Goal: Obtain resource: Obtain resource

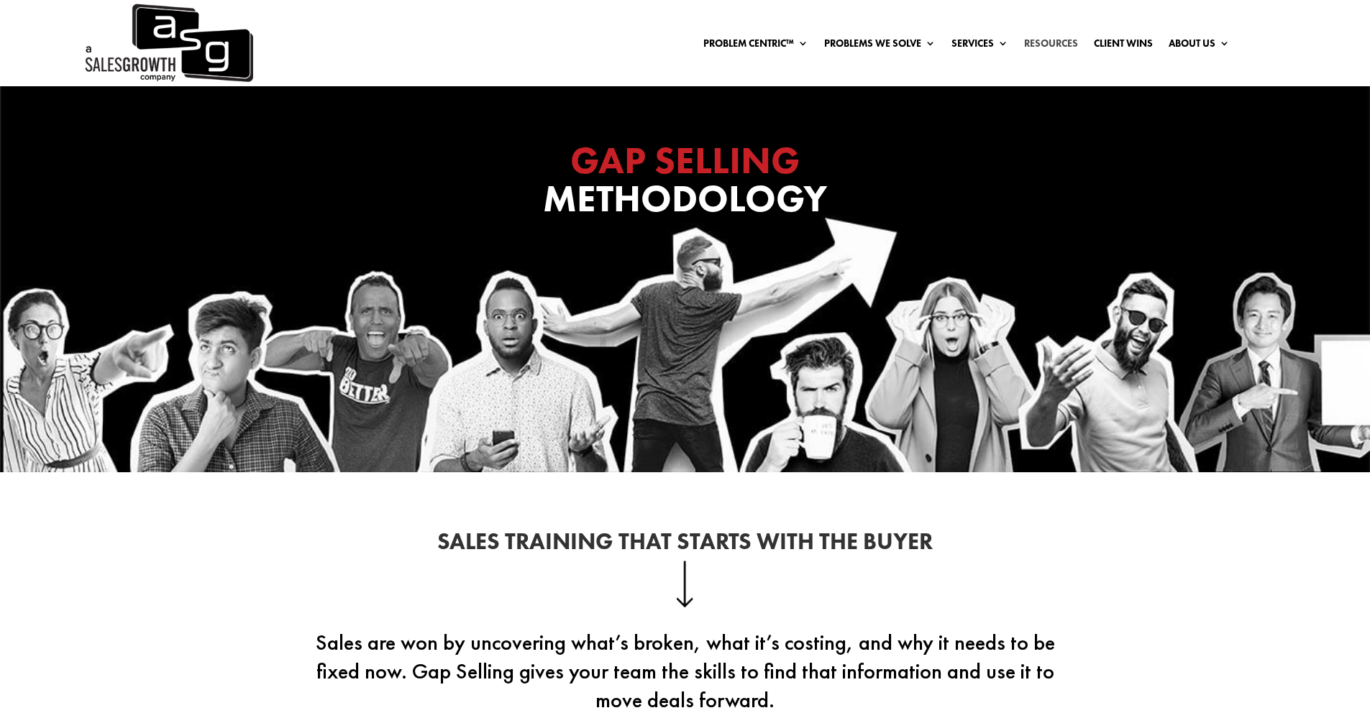
click at [1041, 47] on link "Resources" at bounding box center [1051, 46] width 54 height 16
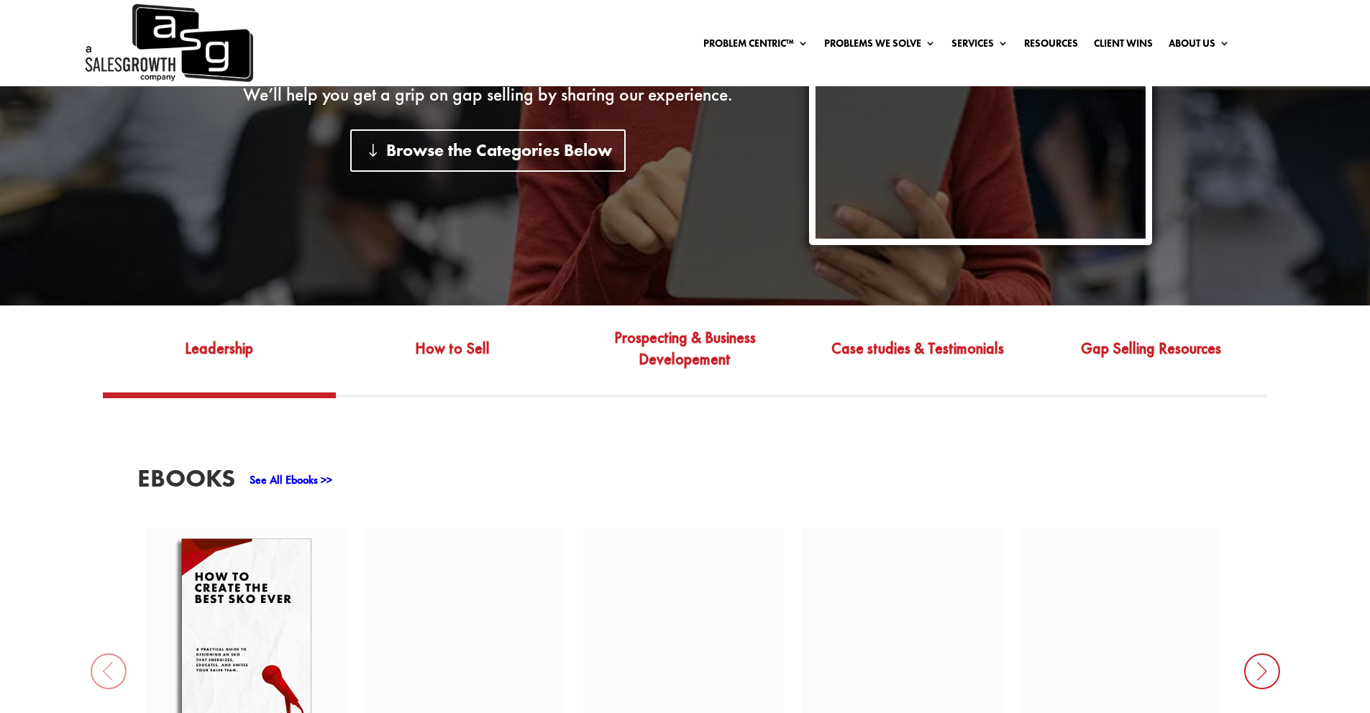
scroll to position [430, 0]
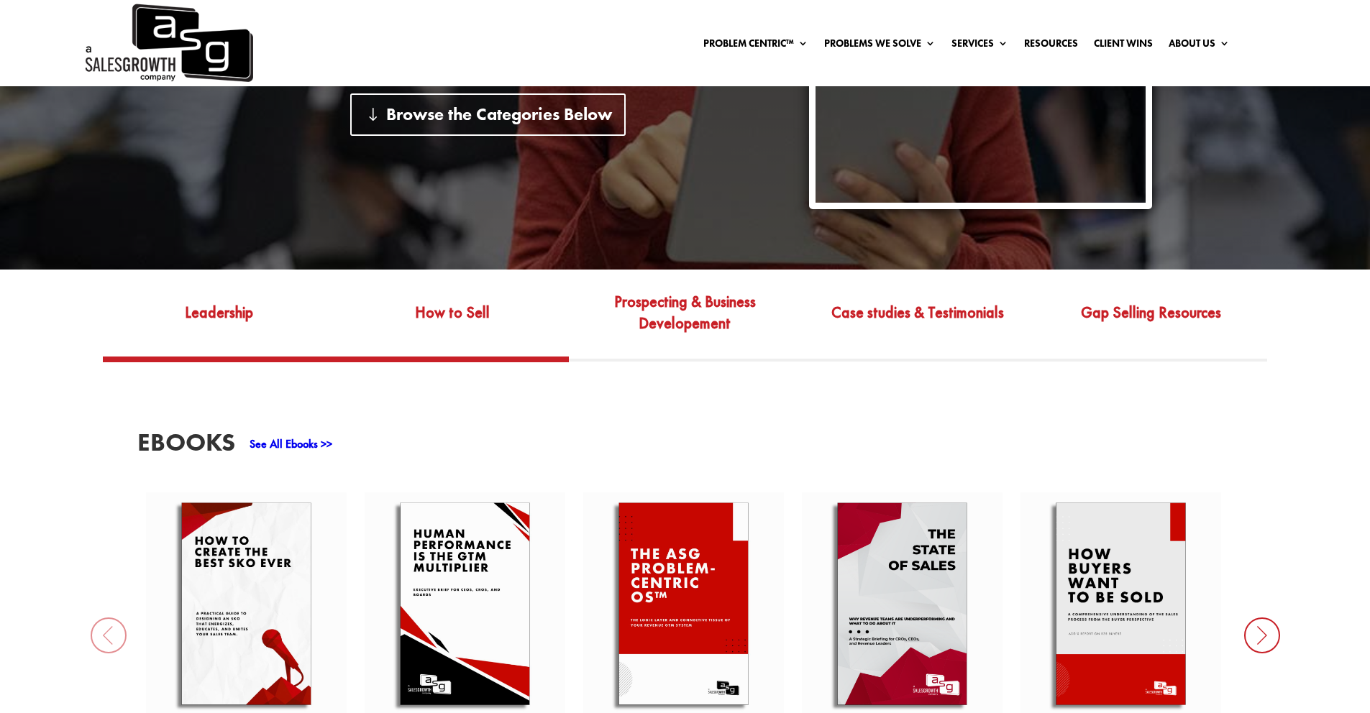
click at [490, 302] on link "How to Sell" at bounding box center [452, 323] width 233 height 68
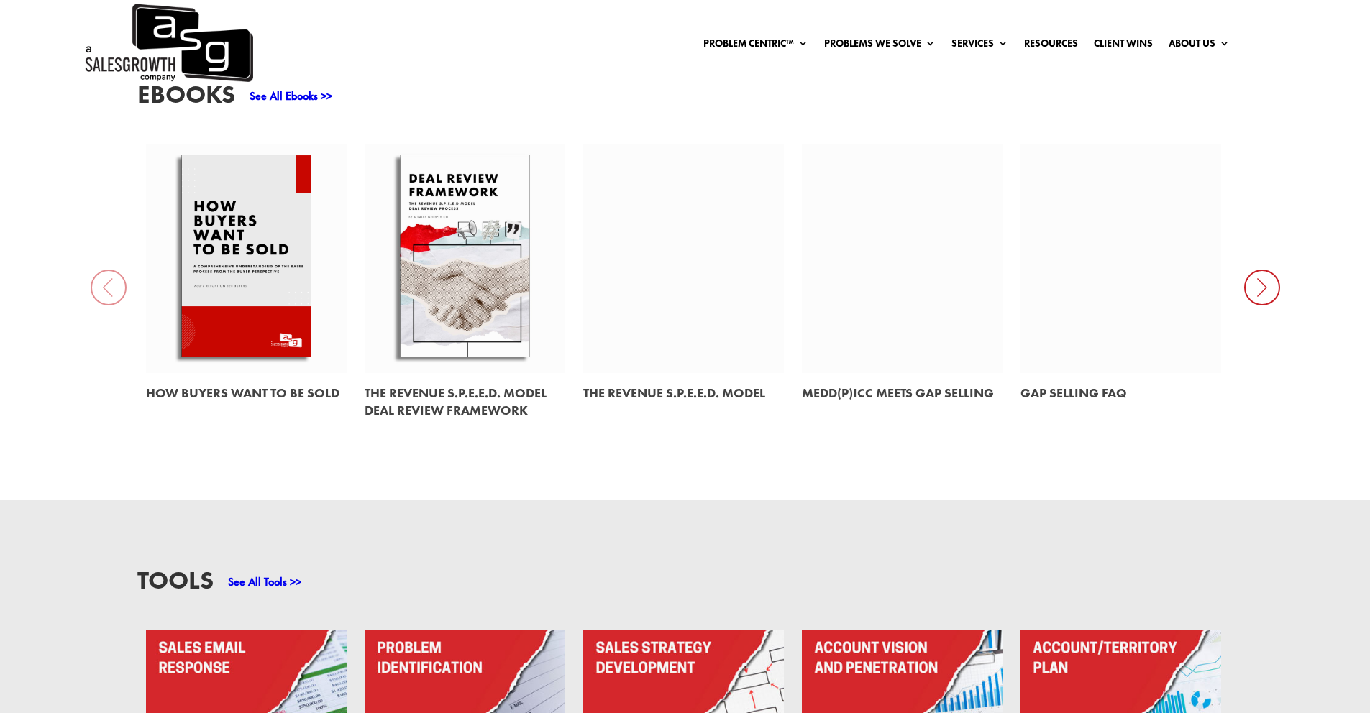
scroll to position [710, 0]
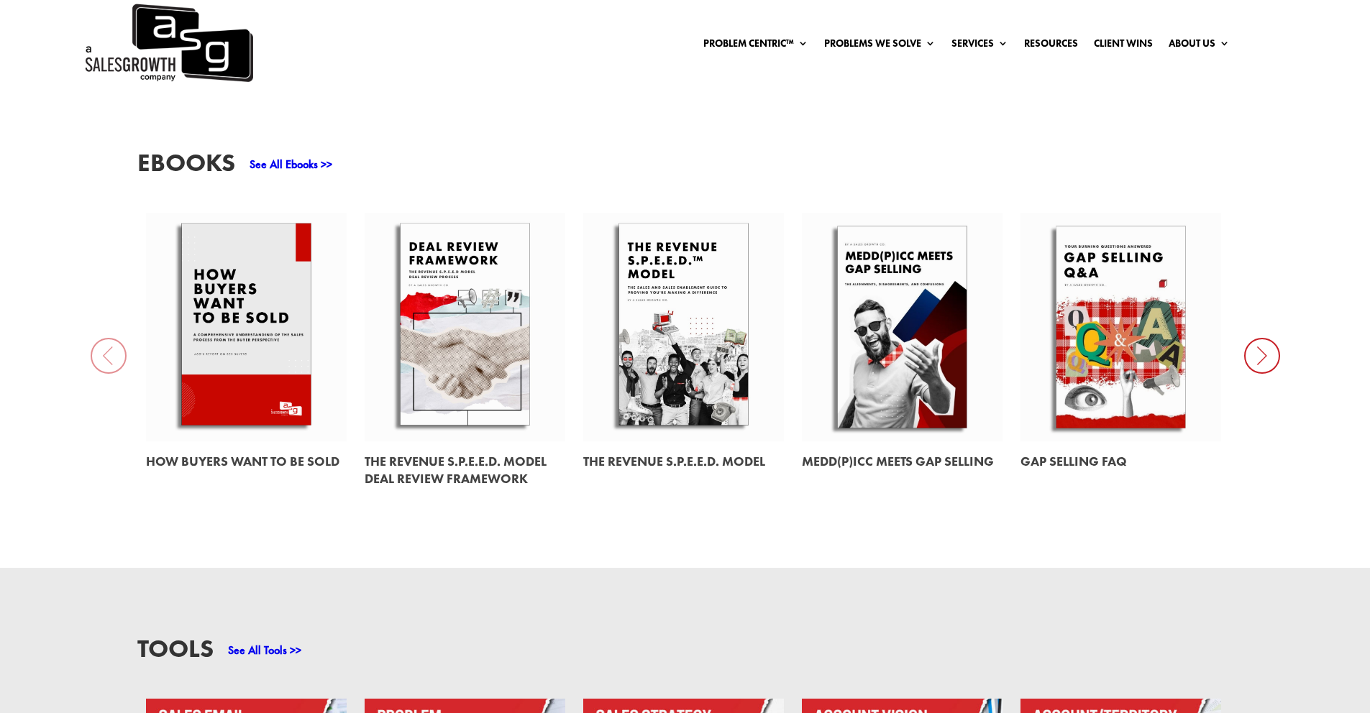
click at [732, 384] on link at bounding box center [683, 327] width 201 height 229
click at [1245, 338] on icon at bounding box center [1262, 356] width 36 height 36
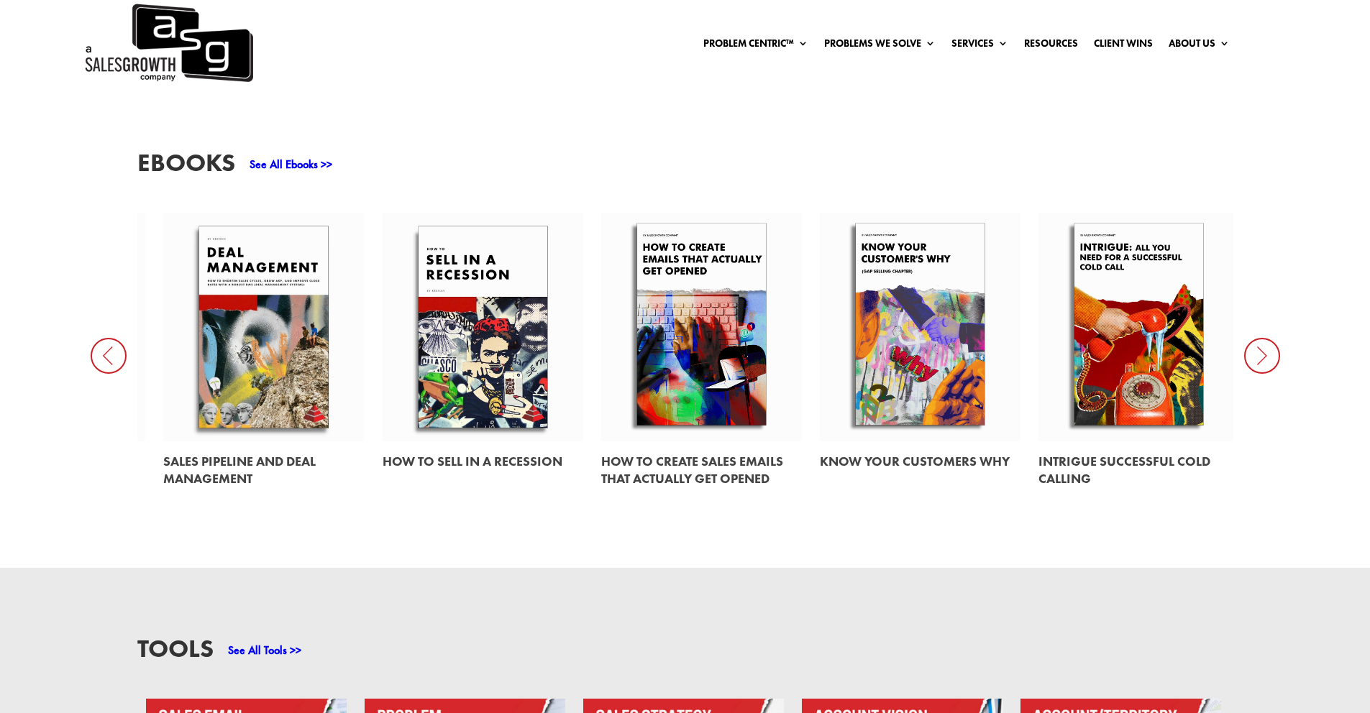
click at [1264, 374] on icon at bounding box center [1262, 356] width 36 height 36
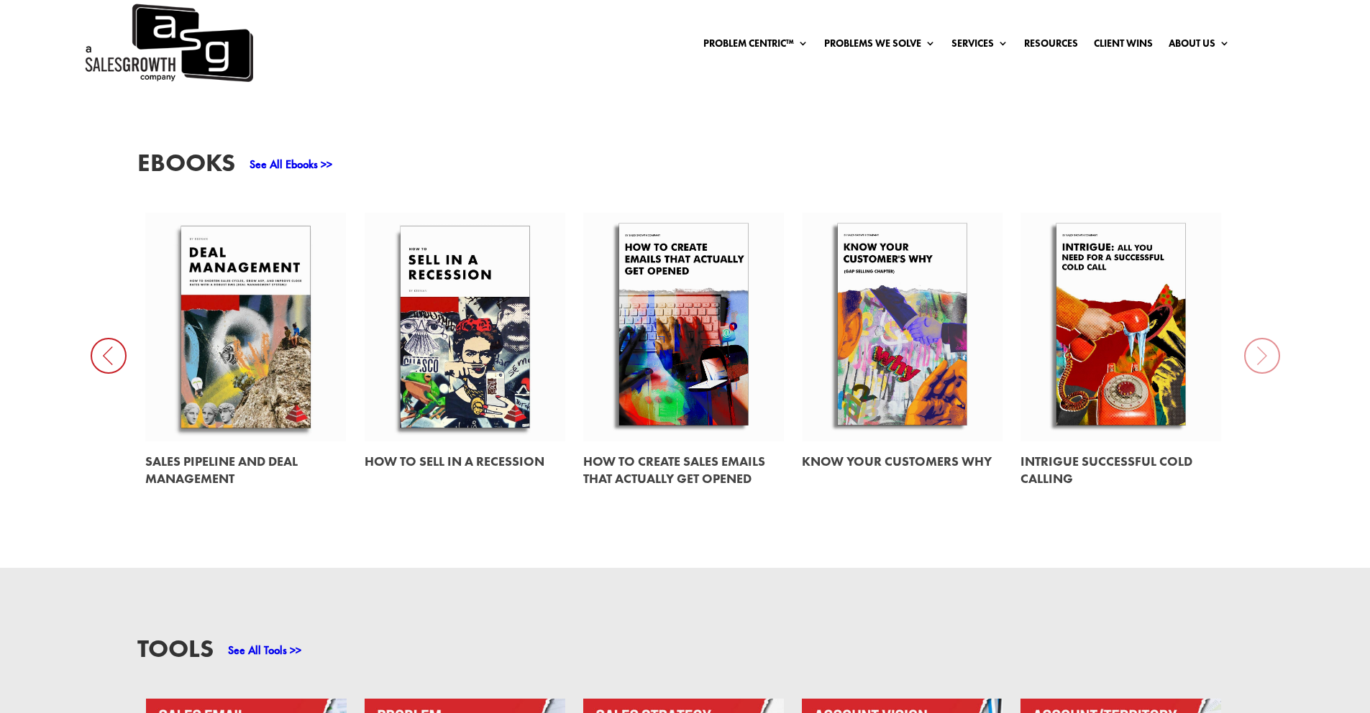
click at [931, 442] on link at bounding box center [902, 327] width 201 height 229
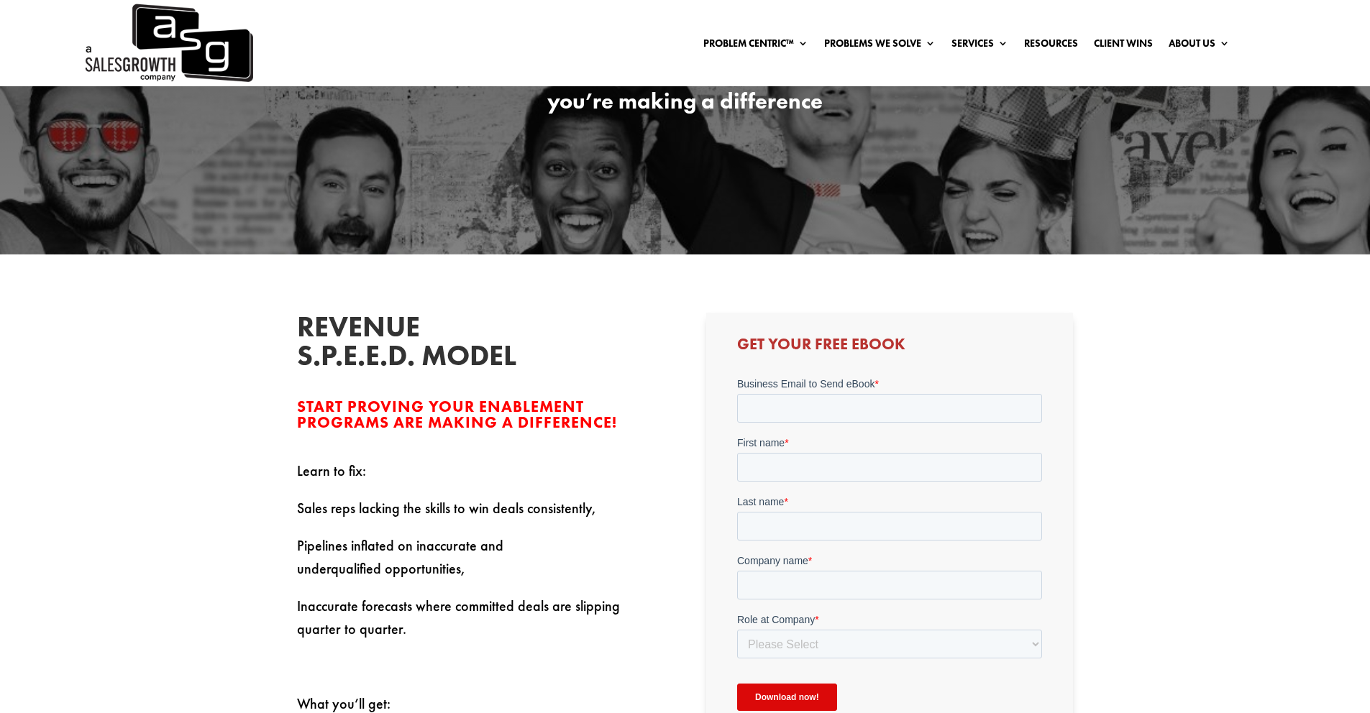
scroll to position [315, 0]
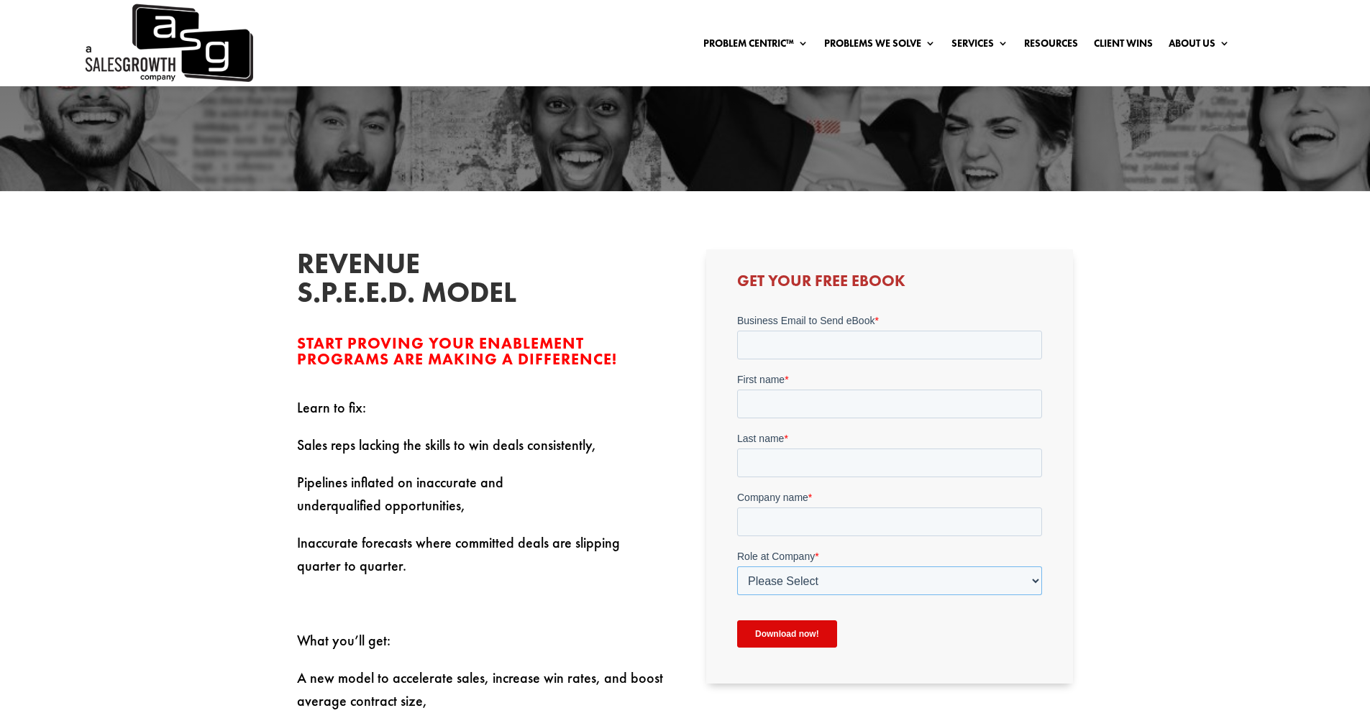
click at [757, 588] on select "Please Select C-Level (CRO, CSO, etc) Senior Leadership (VP of Sales, VP of Ena…" at bounding box center [889, 581] width 305 height 29
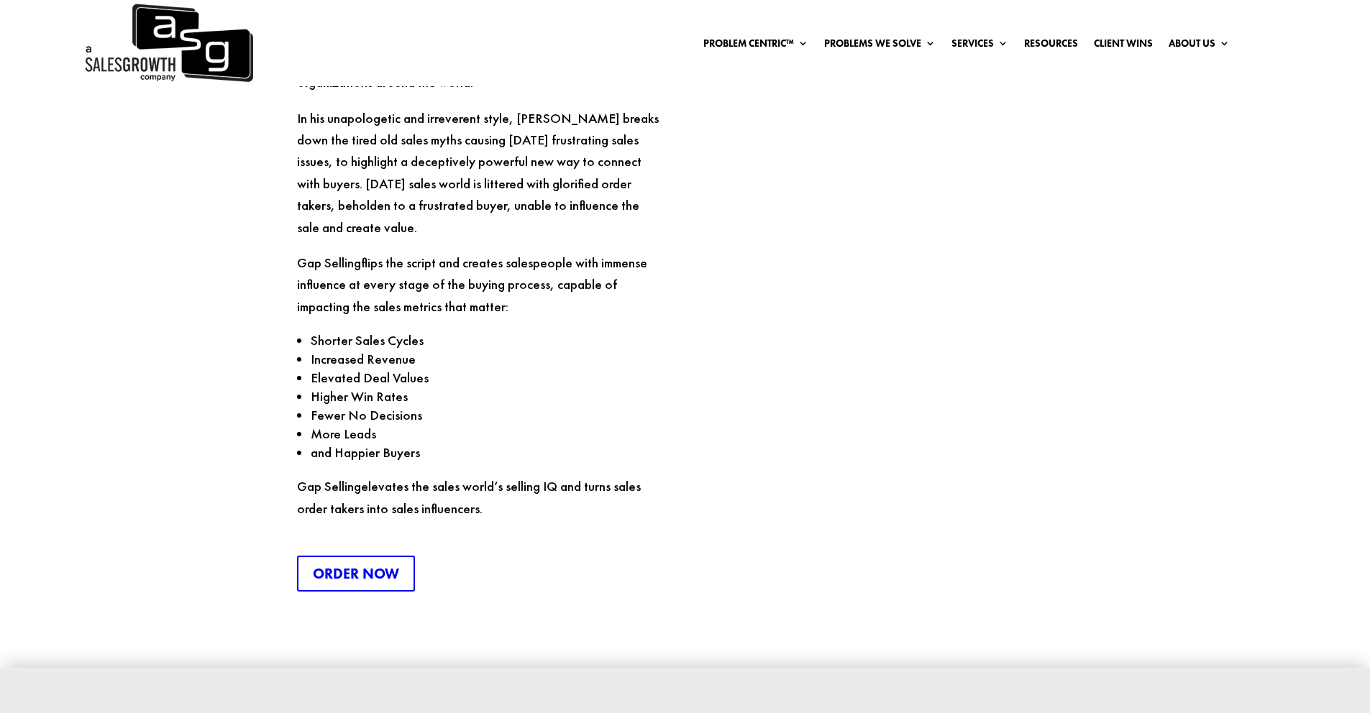
scroll to position [2007, 0]
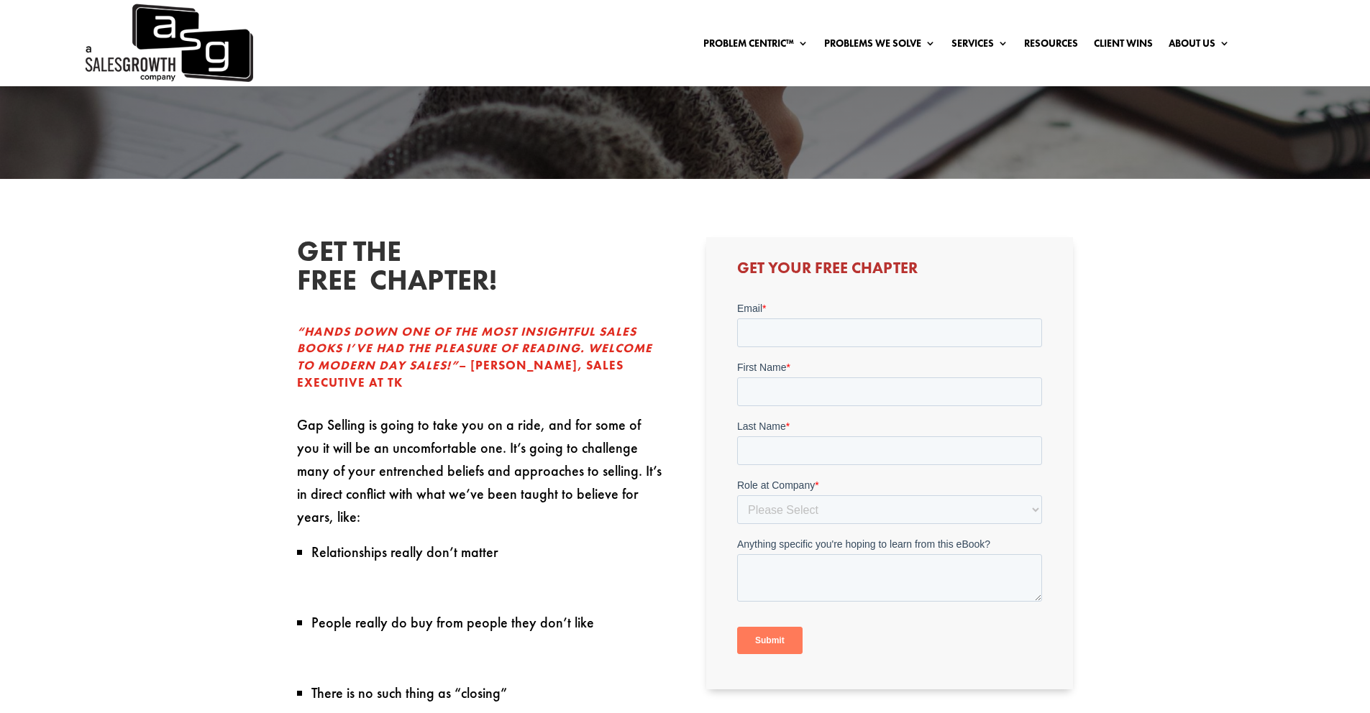
scroll to position [326, 0]
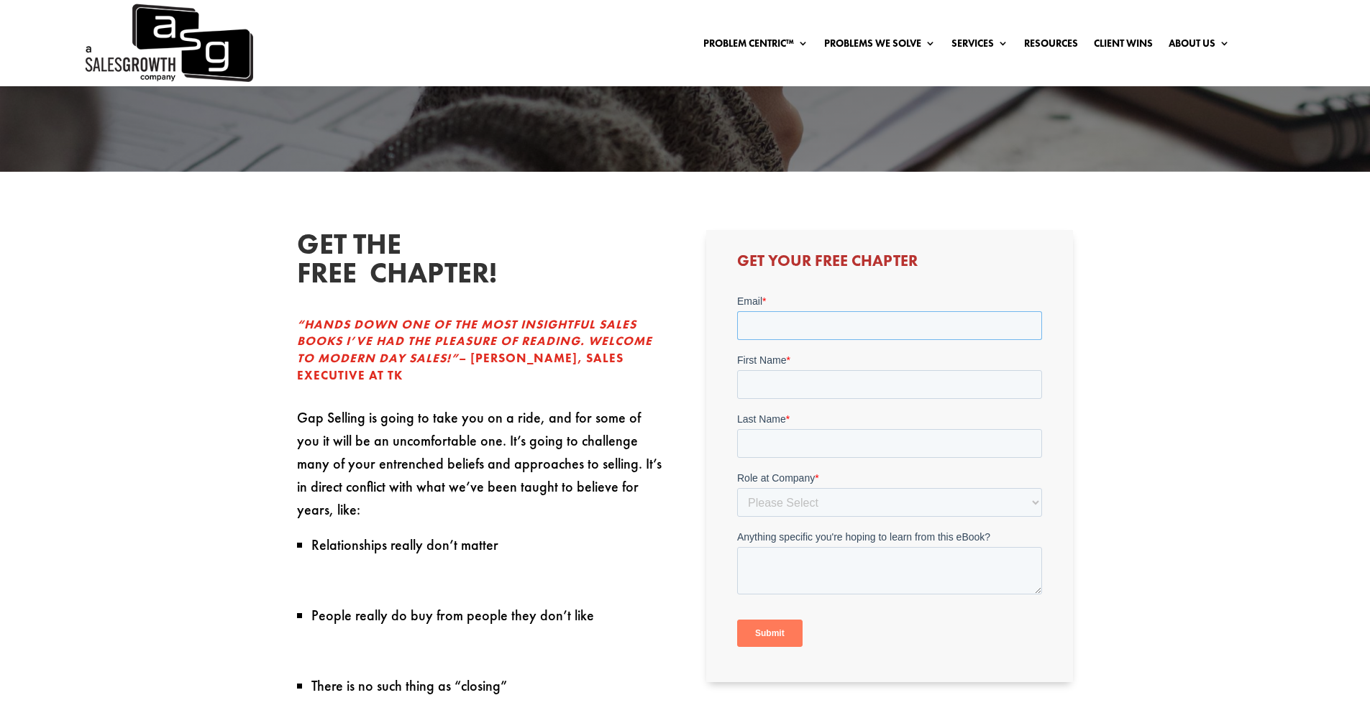
click at [854, 329] on input "Email *" at bounding box center [889, 325] width 305 height 29
click at [808, 389] on input "First Name *" at bounding box center [889, 384] width 305 height 29
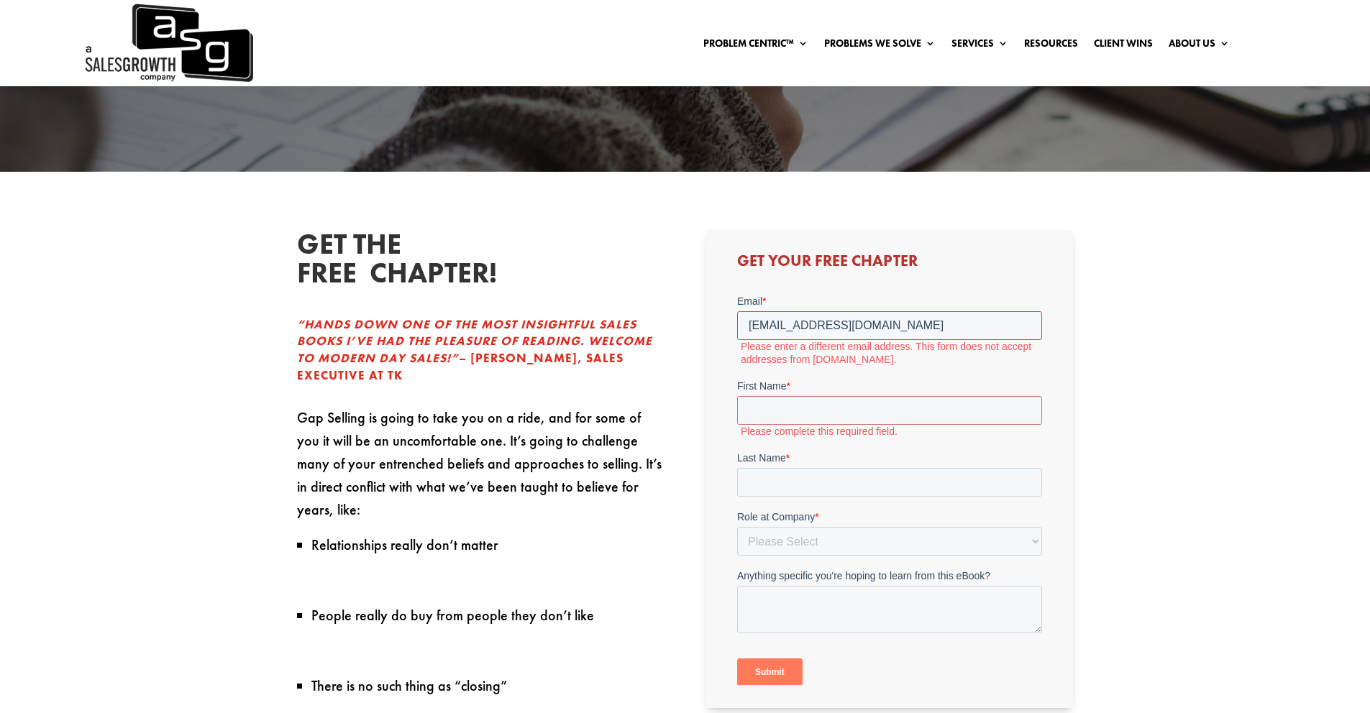
click at [801, 320] on input "liorc226@gmail.com" at bounding box center [889, 325] width 305 height 29
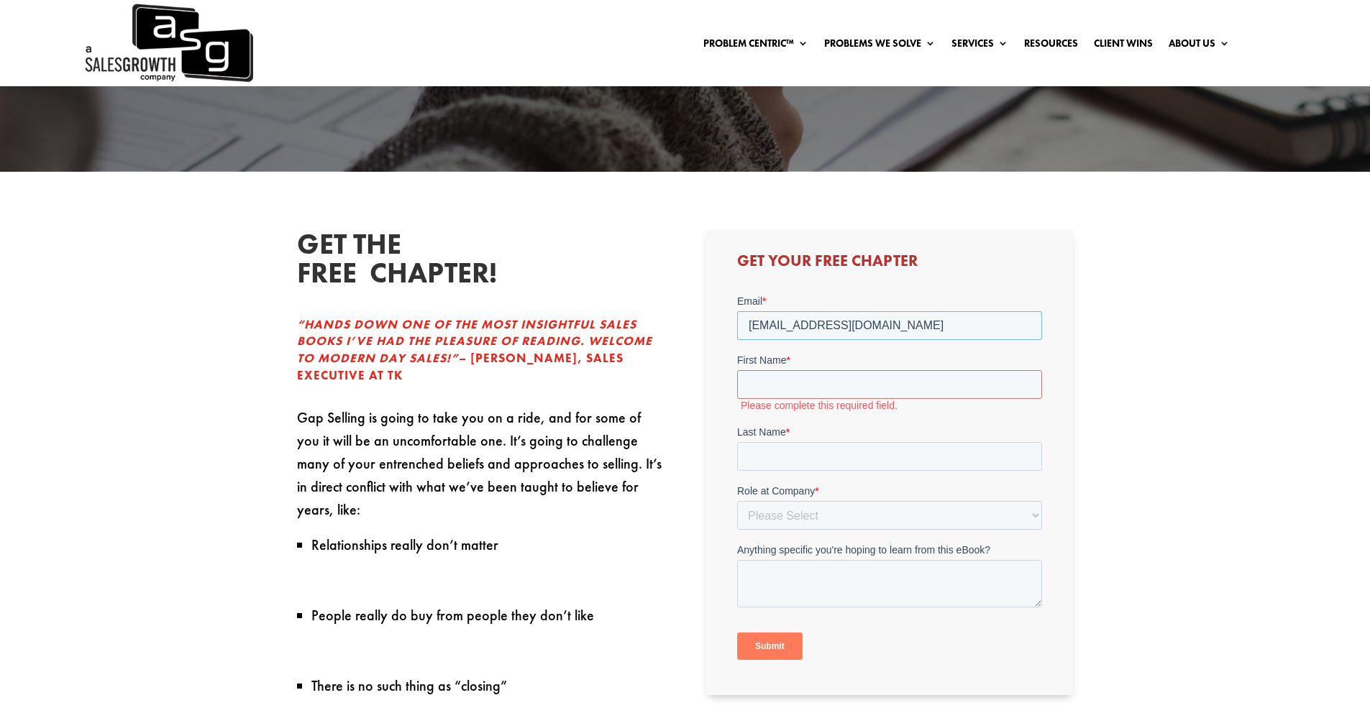
type input "liorc226@eventless.co.il"
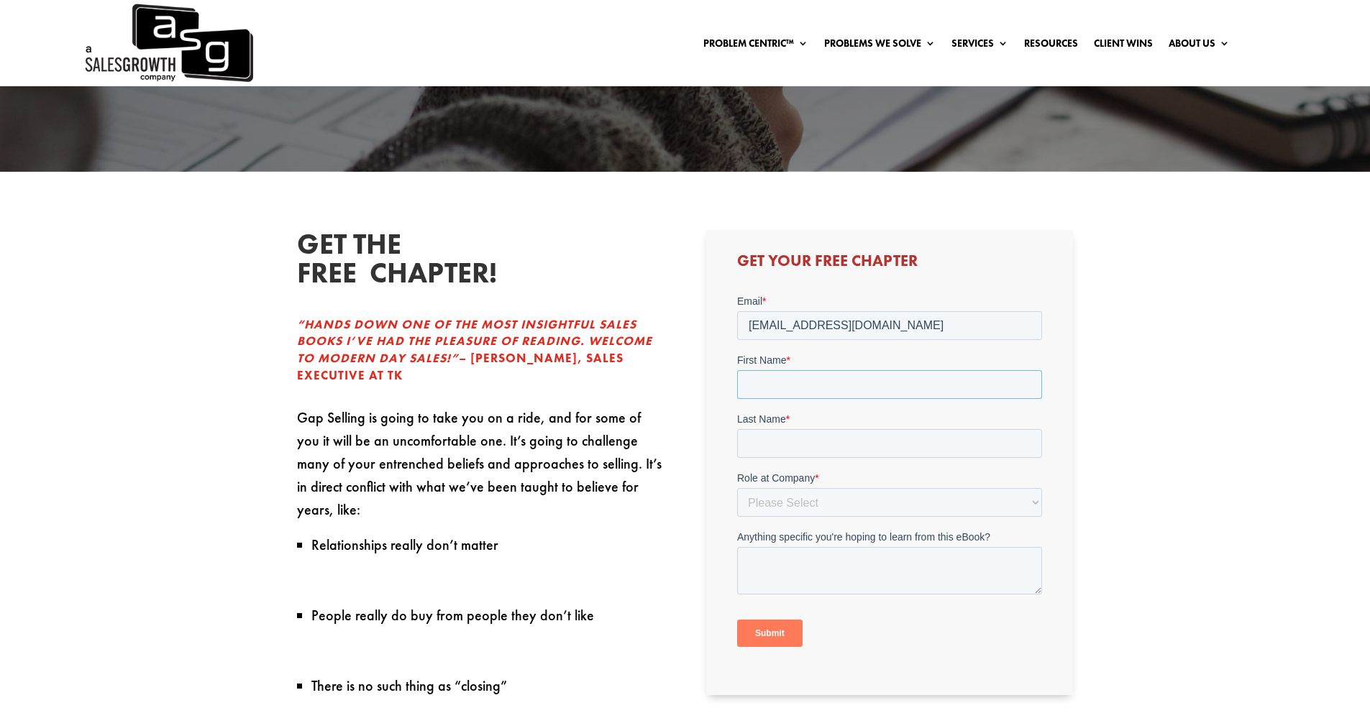
click at [798, 382] on input "First Name *" at bounding box center [889, 384] width 305 height 29
type input "Lior"
click at [850, 448] on input "Last Name *" at bounding box center [889, 443] width 305 height 29
type input "Cohen"
click at [831, 499] on select "Please Select C-Level (CRO, CSO, etc) Senior Leadership (VP of Sales, VP of Ena…" at bounding box center [889, 502] width 305 height 29
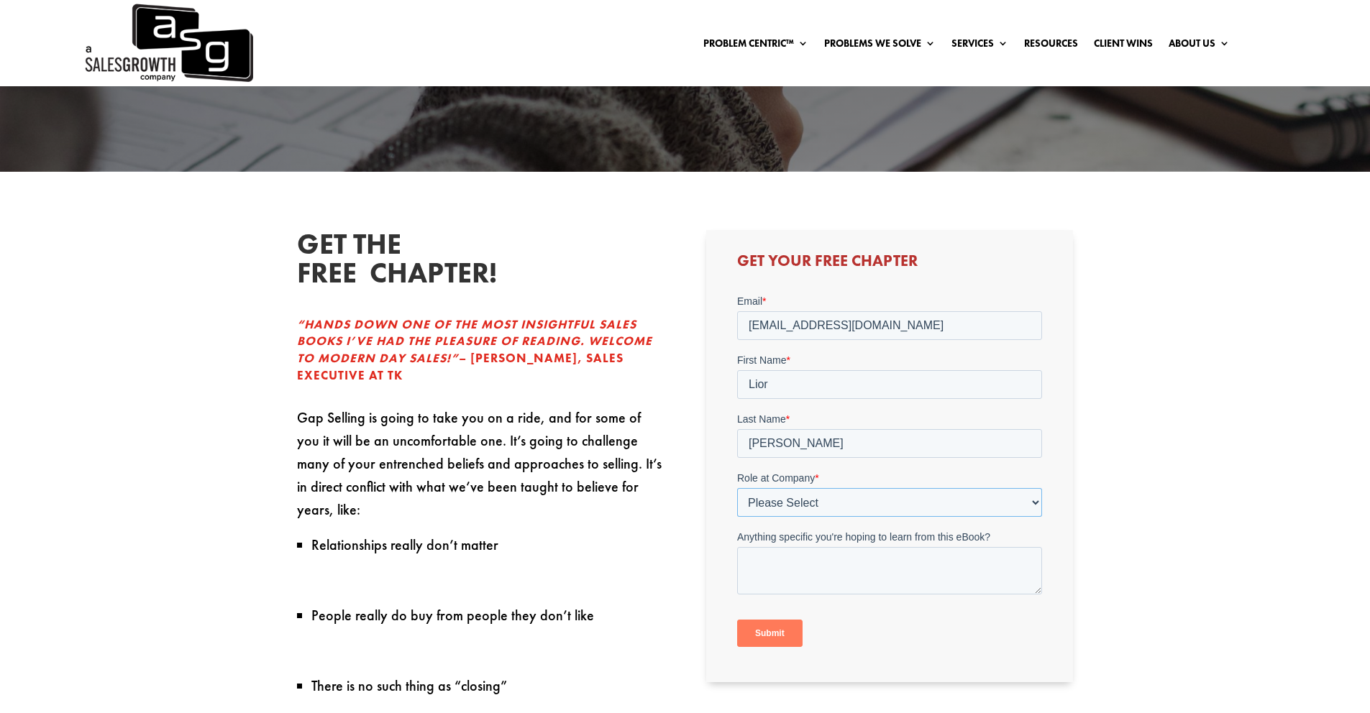
select select "Other"
click at [737, 488] on select "Please Select C-Level (CRO, CSO, etc) Senior Leadership (VP of Sales, VP of Ena…" at bounding box center [889, 502] width 305 height 29
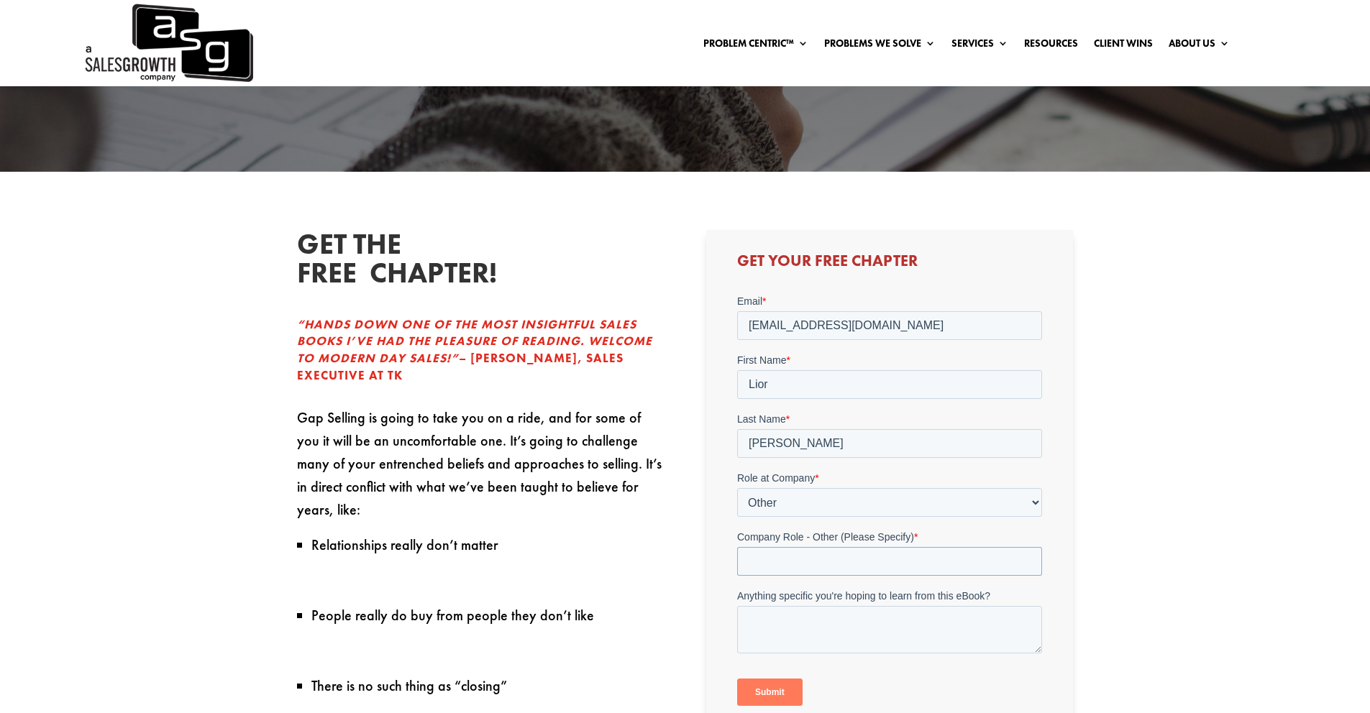
click at [859, 567] on input "Company Role - Other (Please Specify) *" at bounding box center [889, 561] width 305 height 29
type input "Founder"
click at [770, 695] on input "Submit" at bounding box center [769, 692] width 65 height 27
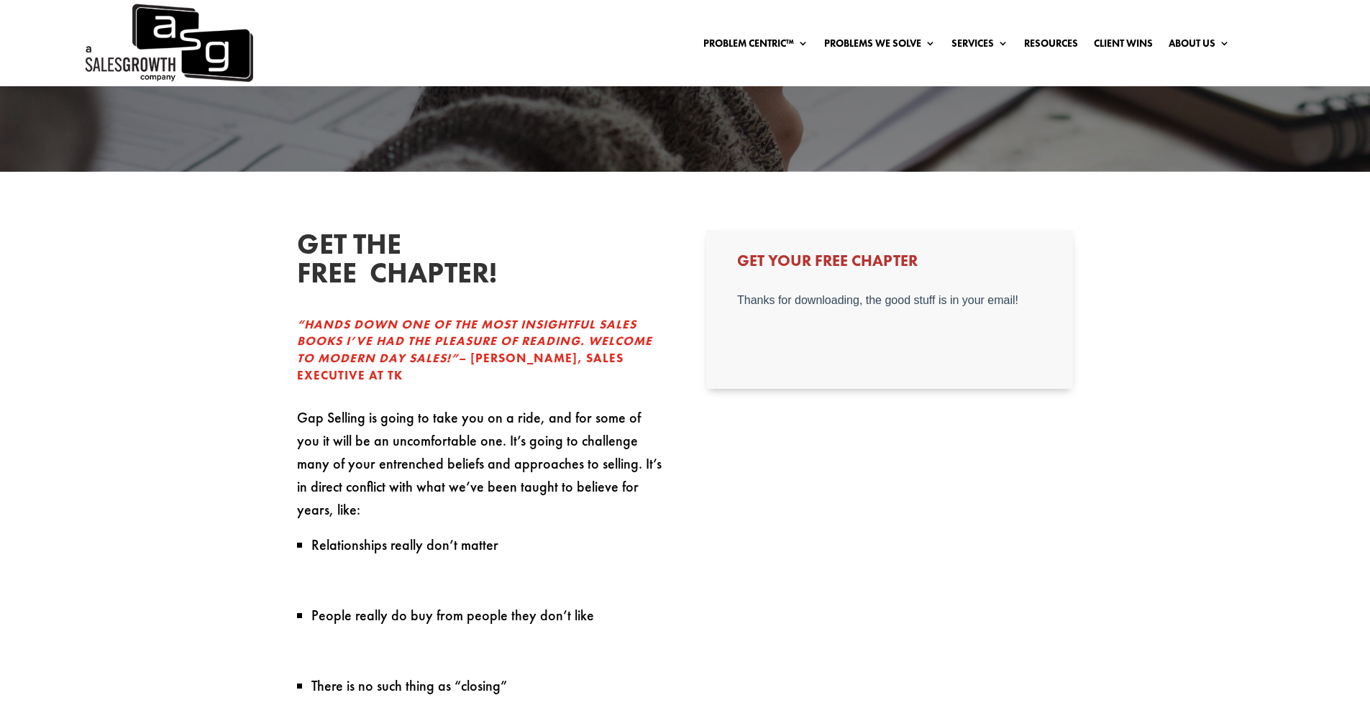
click at [885, 418] on div "GET THE FREE CHAPTER! “HANDS DOWN ONE OF THE MOST INSIGHTFUL SALES BOOKS I’VE H…" at bounding box center [685, 639] width 777 height 857
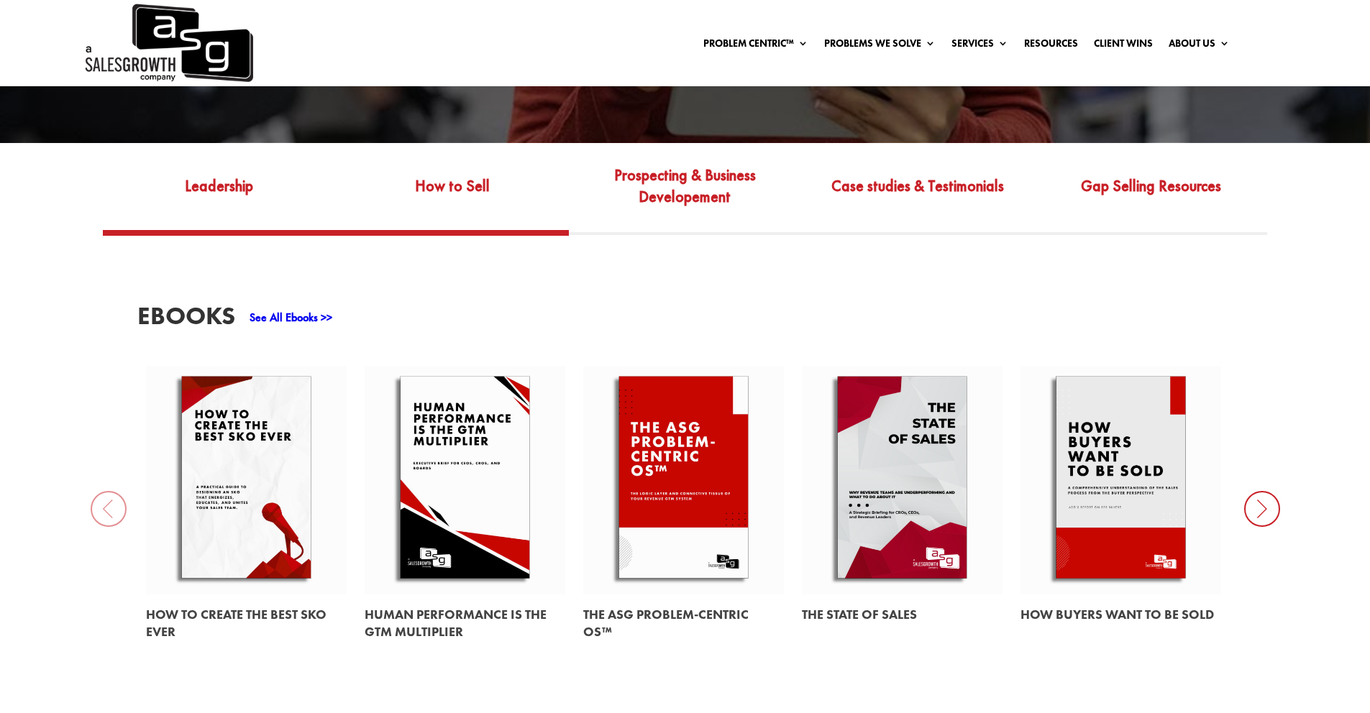
click at [478, 164] on link "How to Sell" at bounding box center [452, 197] width 233 height 68
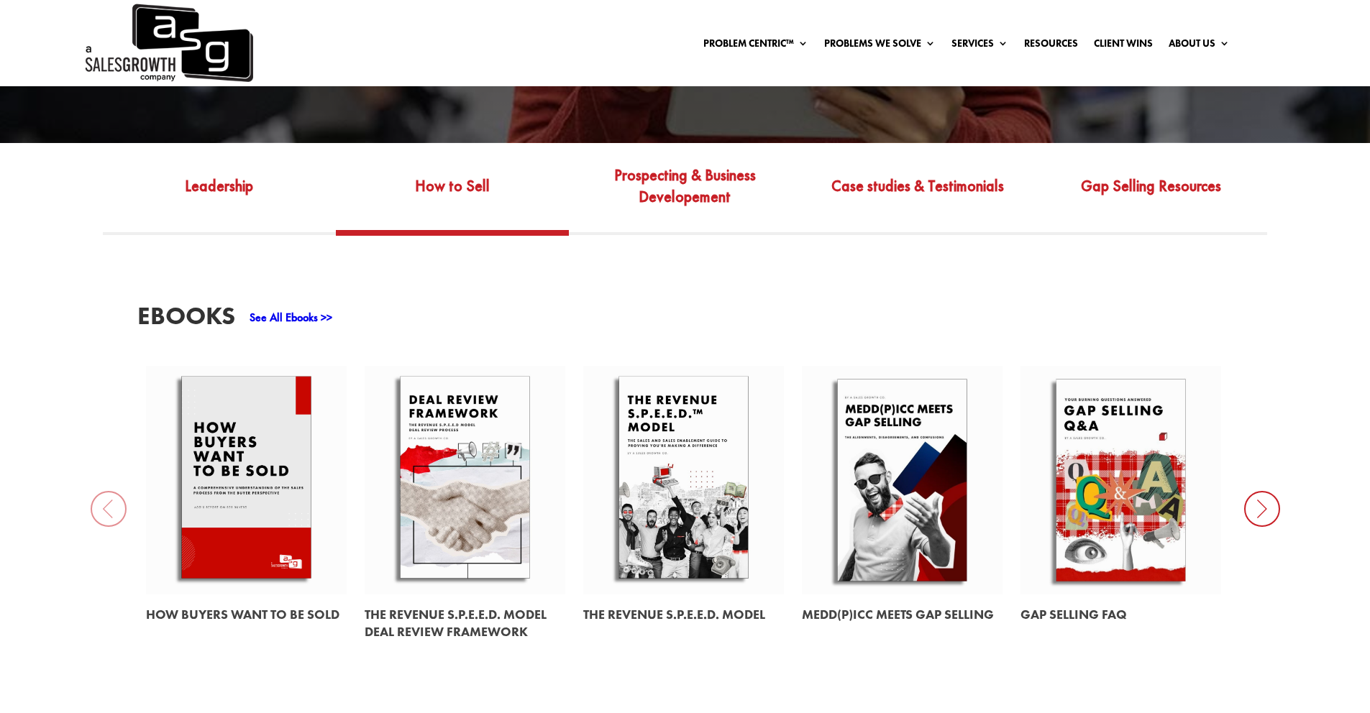
click at [1257, 491] on icon at bounding box center [1262, 509] width 36 height 36
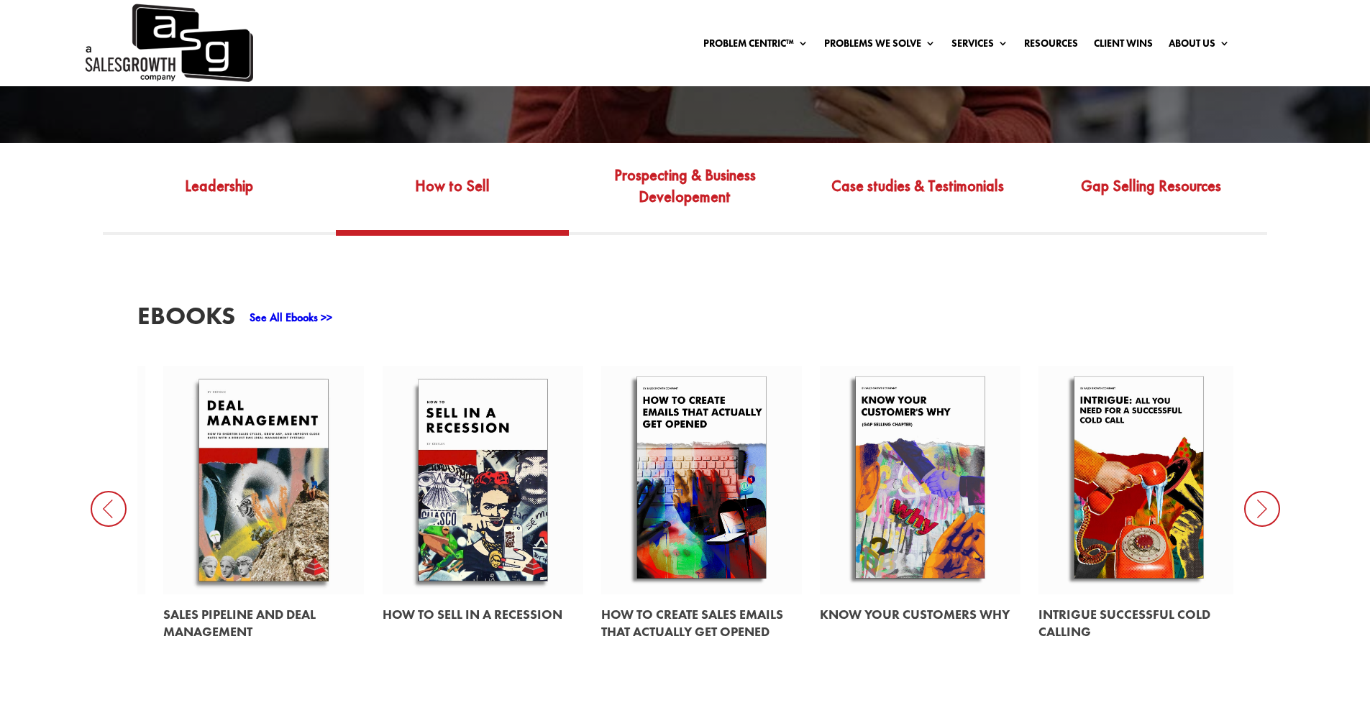
click at [949, 455] on link at bounding box center [920, 480] width 201 height 229
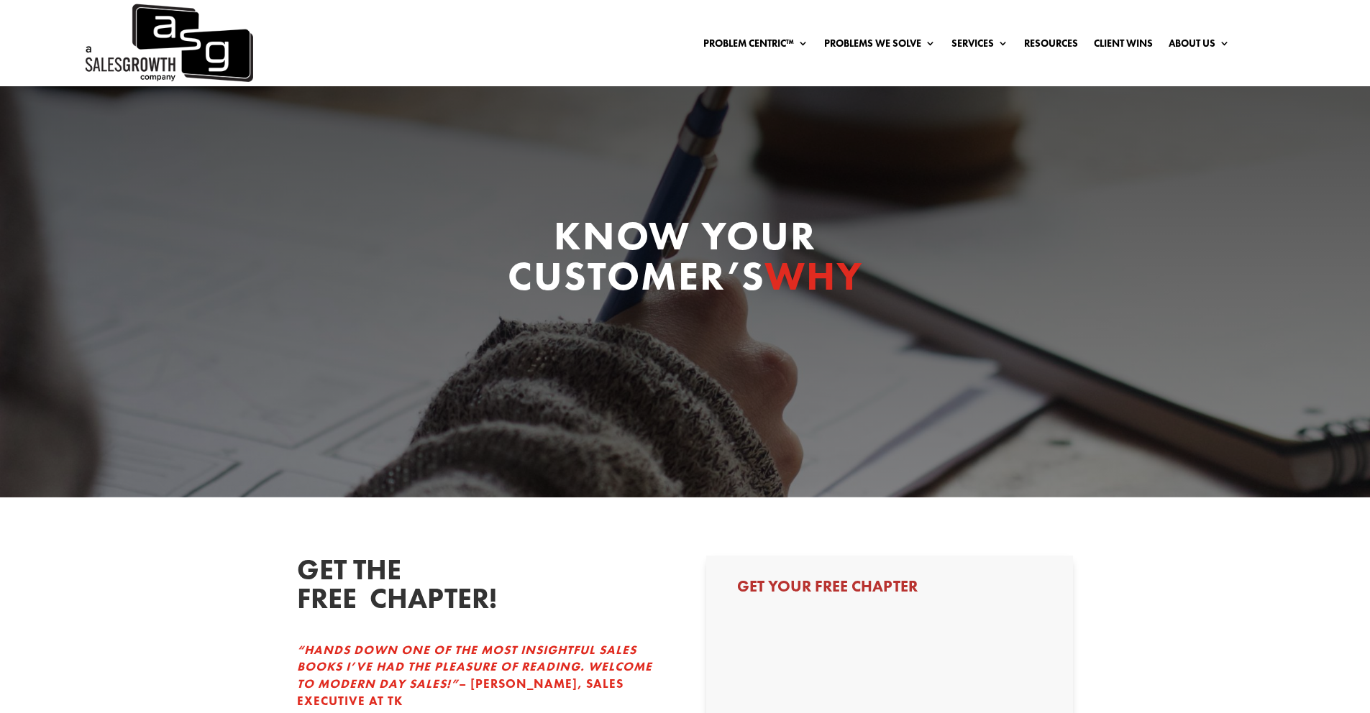
select select "Other"
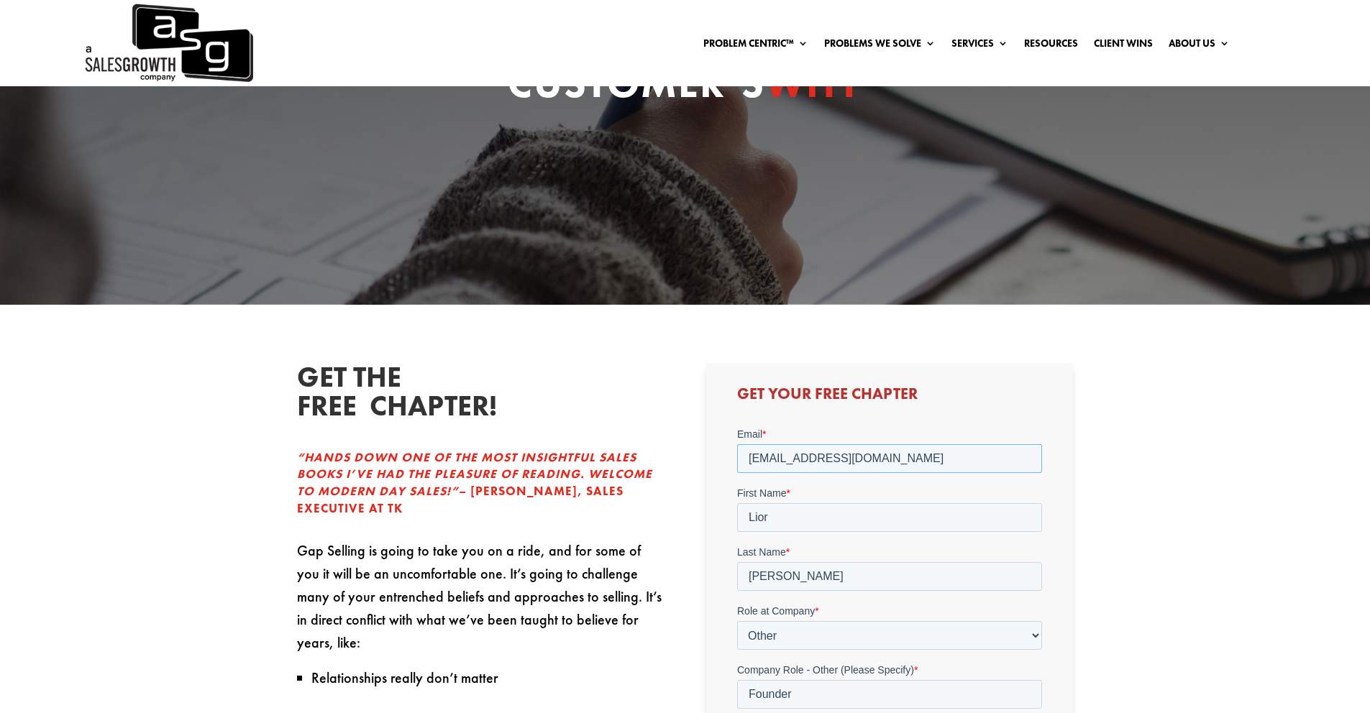
click at [783, 459] on input "liorc226@eventless.co.il" at bounding box center [889, 458] width 305 height 29
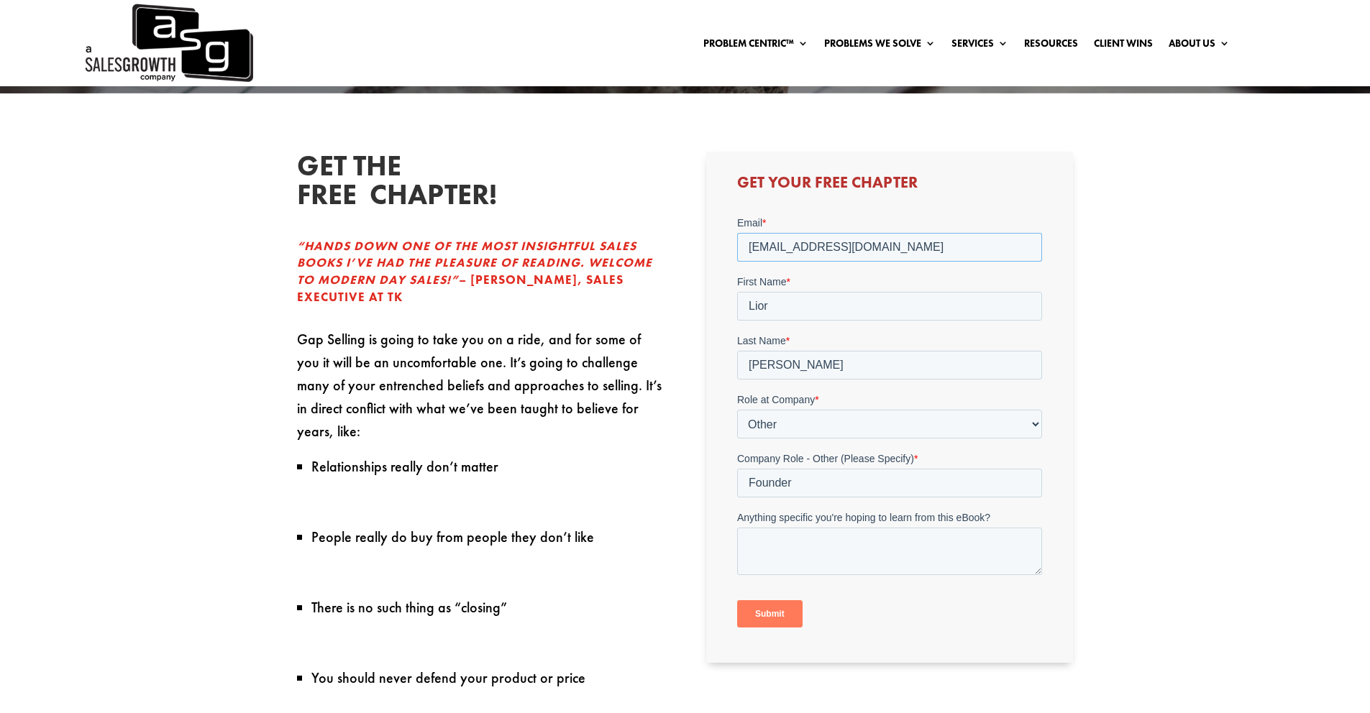
scroll to position [411, 0]
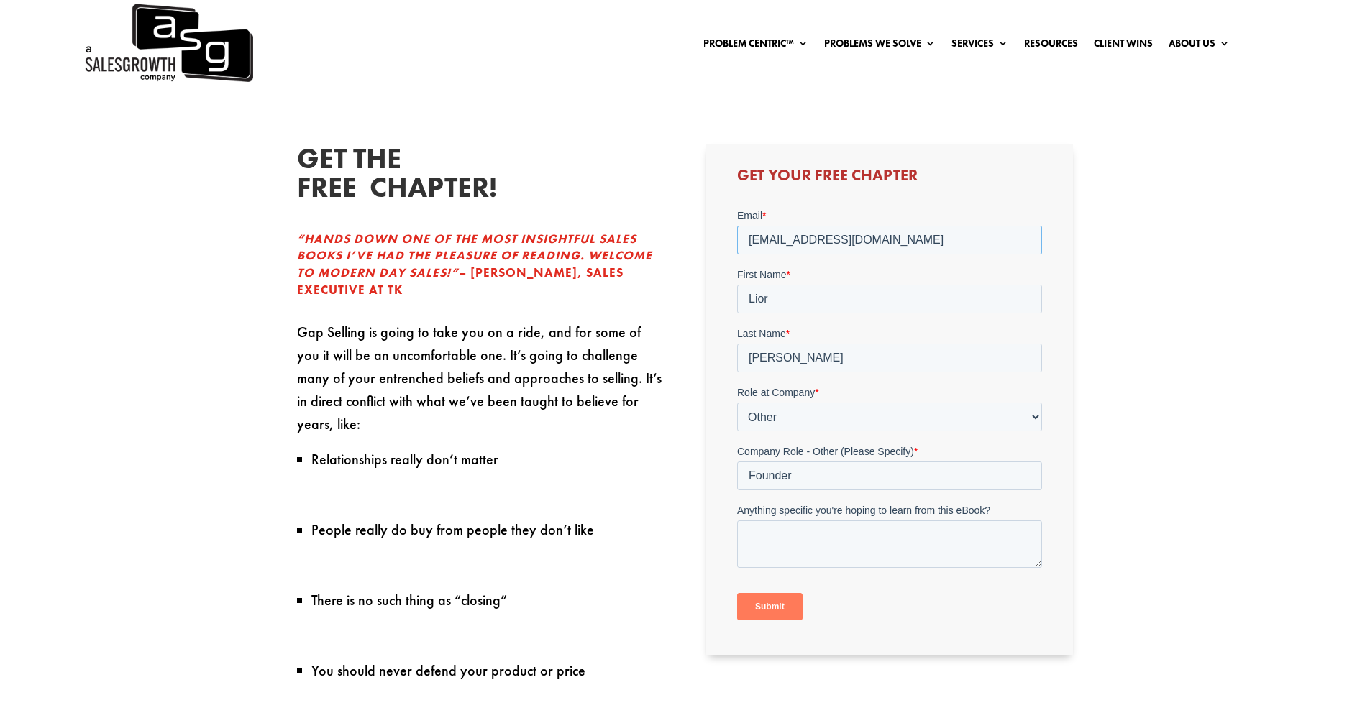
type input "lior@eventless.co.il"
click at [788, 607] on input "Submit" at bounding box center [769, 606] width 65 height 27
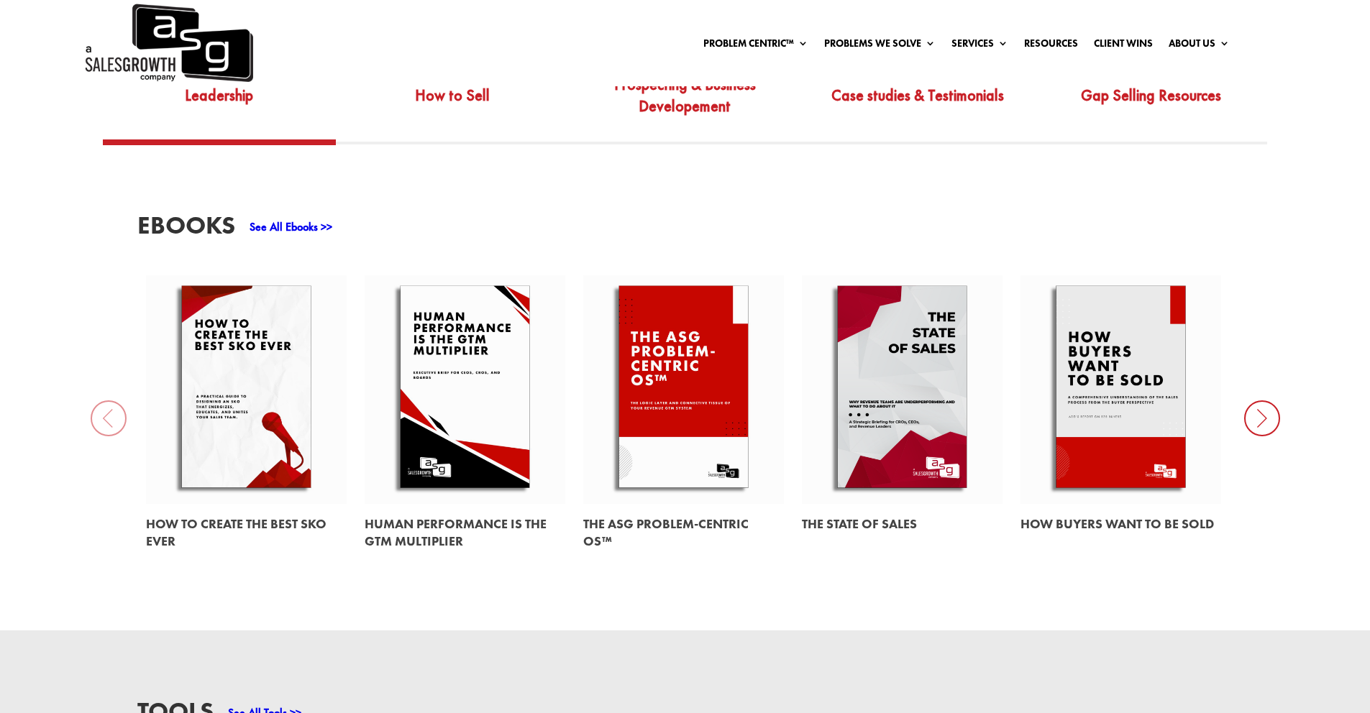
scroll to position [509, 0]
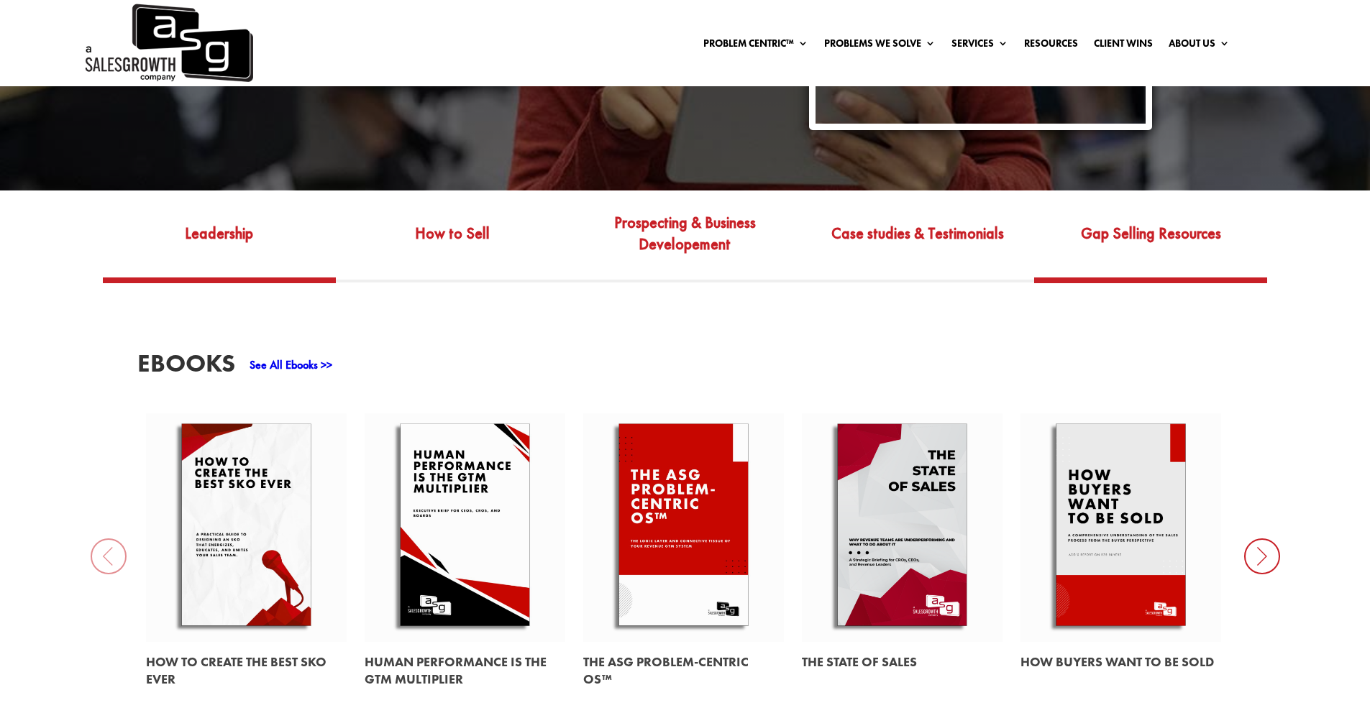
click at [1156, 239] on link "Gap Selling Resources" at bounding box center [1150, 244] width 233 height 68
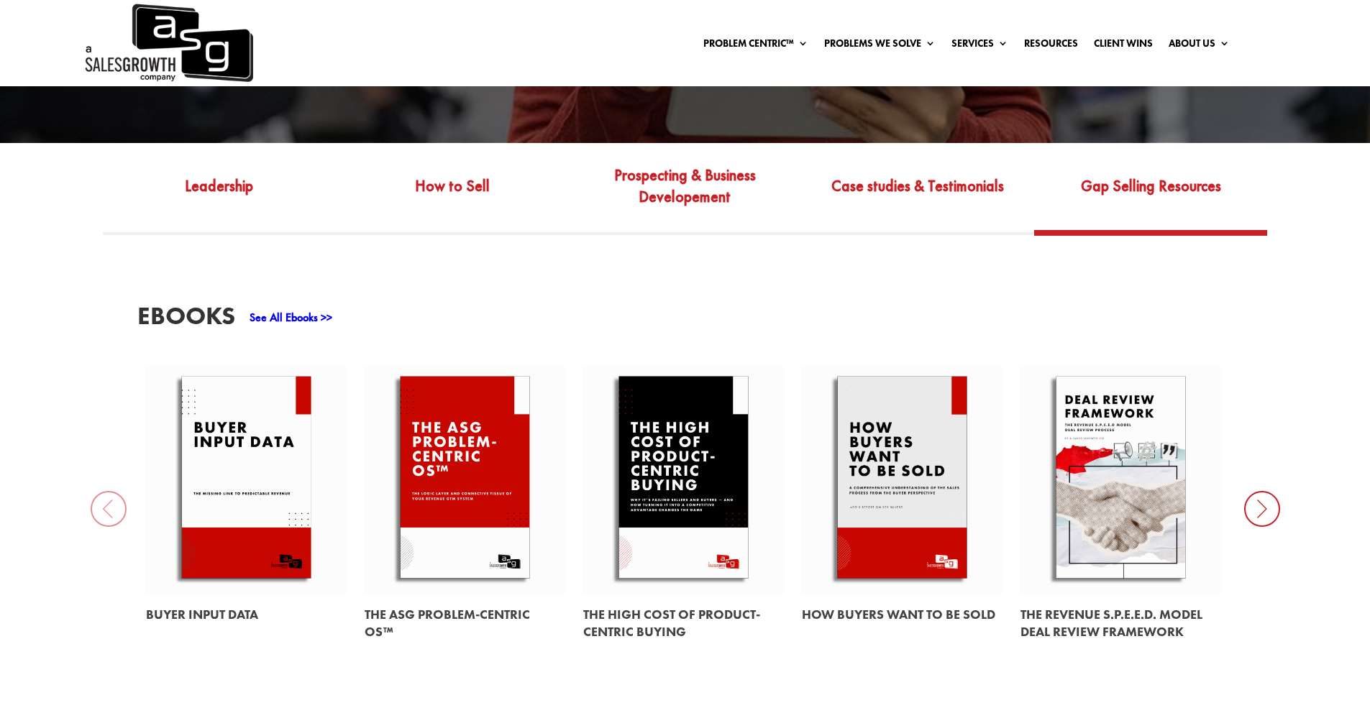
scroll to position [576, 0]
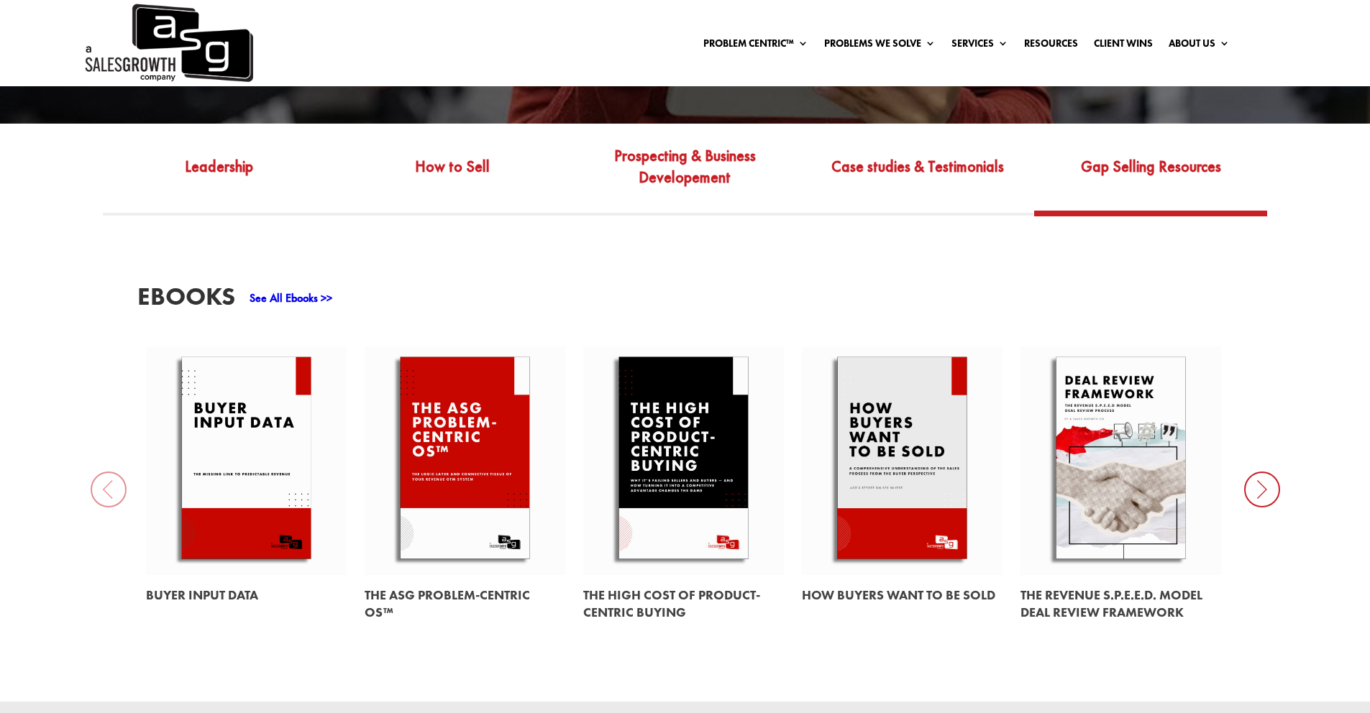
click at [1261, 478] on icon at bounding box center [1262, 490] width 36 height 36
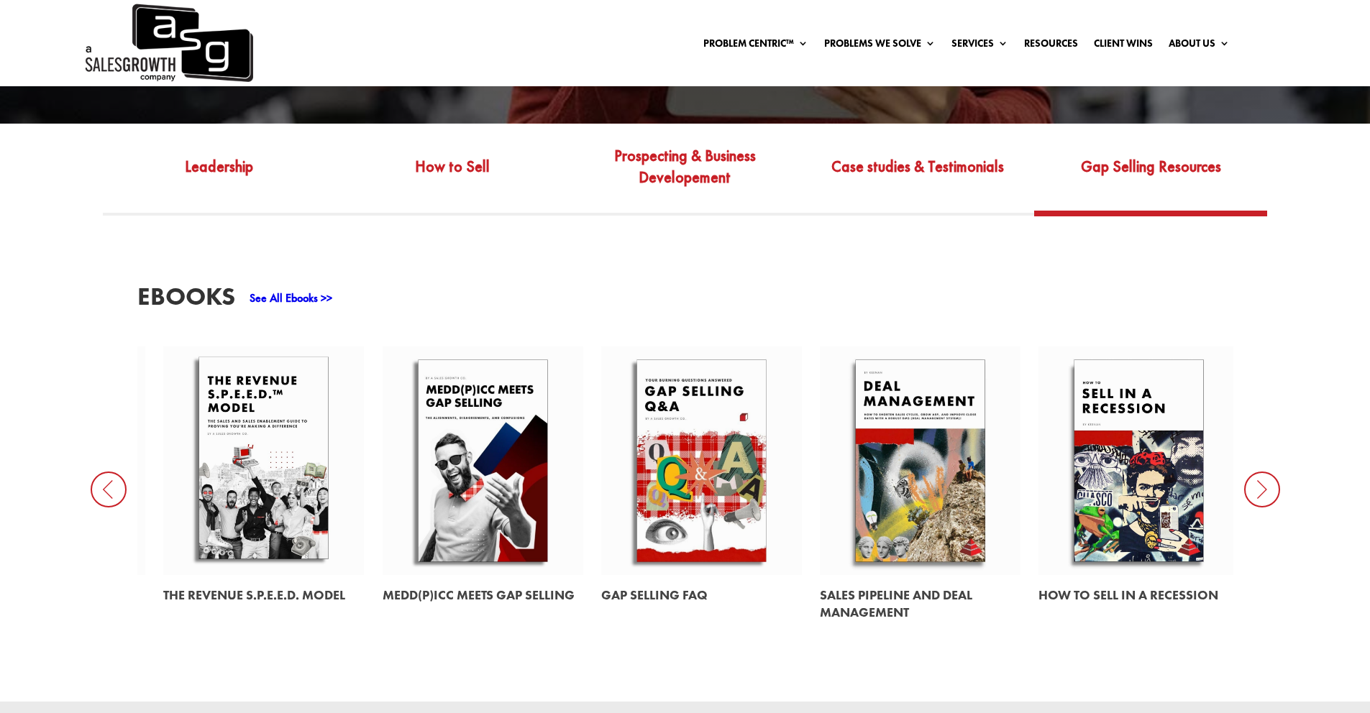
click at [715, 444] on link at bounding box center [701, 461] width 201 height 229
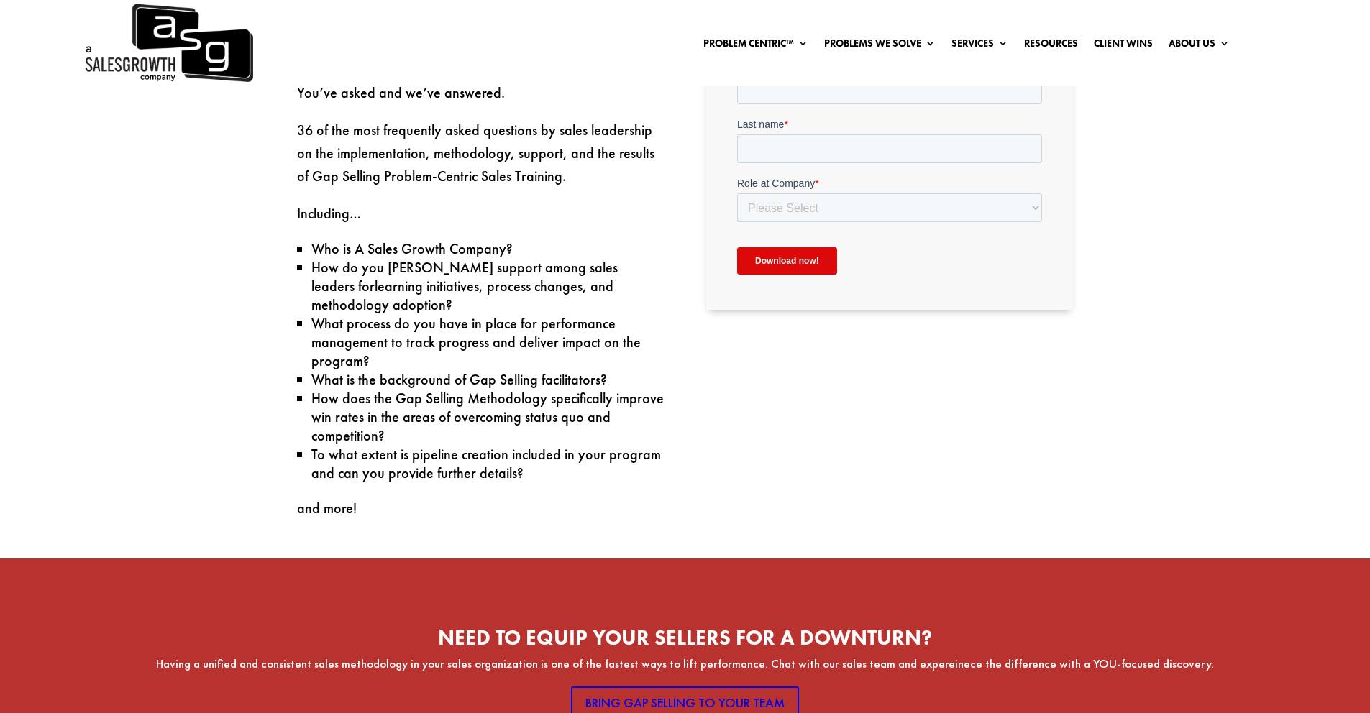
scroll to position [749, 0]
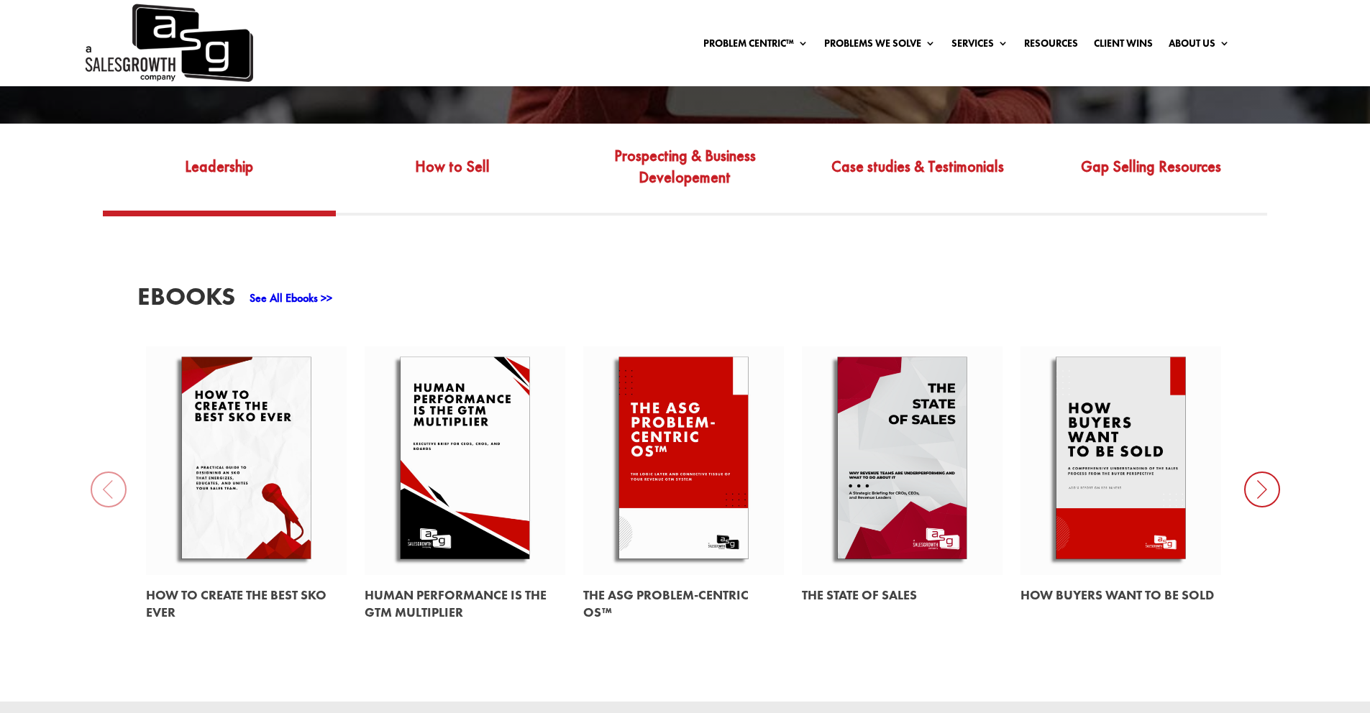
scroll to position [576, 0]
